Goal: Task Accomplishment & Management: Manage account settings

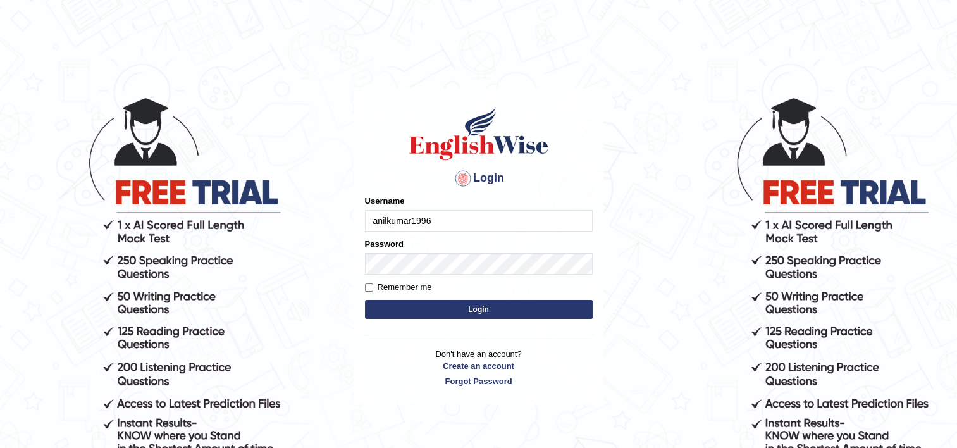
type input "anilkumar1996"
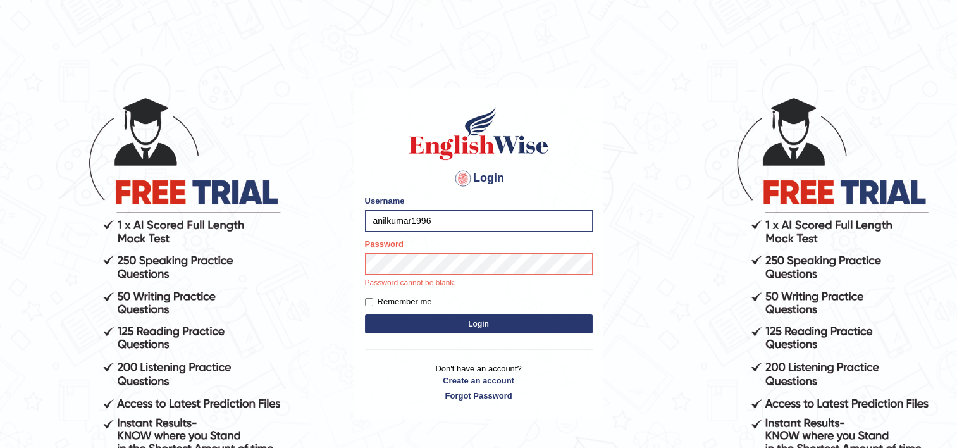
click at [481, 317] on button "Login" at bounding box center [479, 323] width 228 height 19
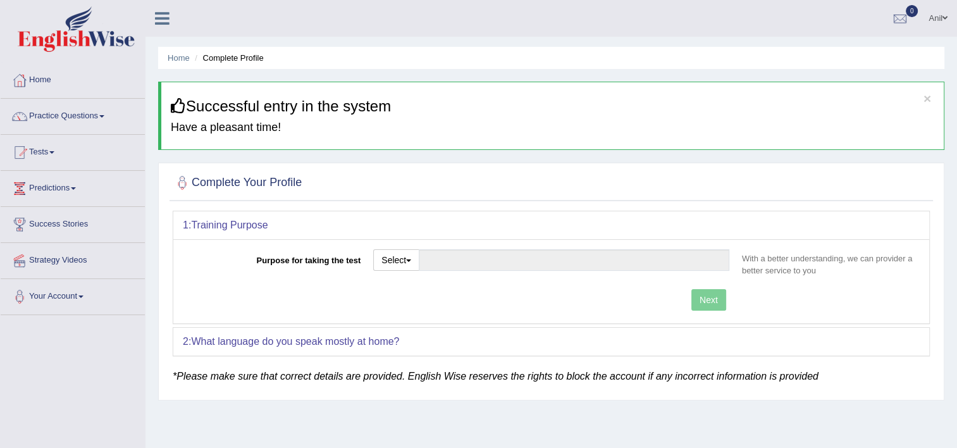
click at [937, 18] on link "Anil" at bounding box center [938, 16] width 38 height 33
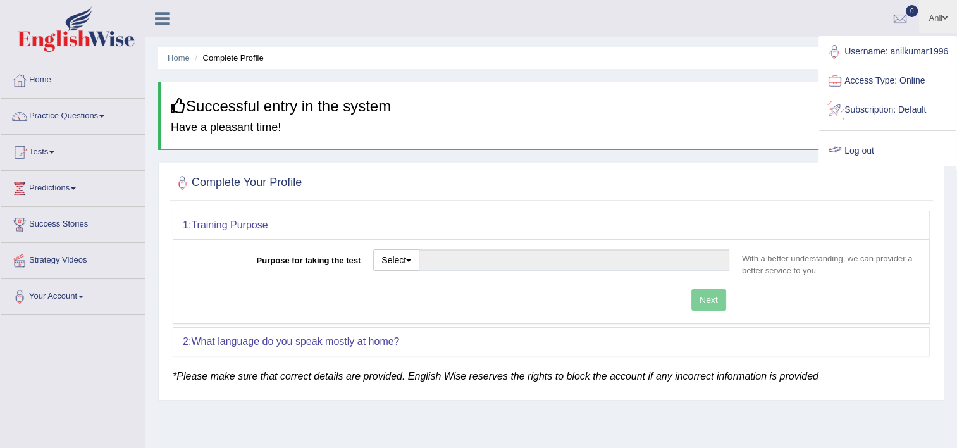
click at [866, 161] on link "Log out" at bounding box center [887, 151] width 137 height 29
